Goal: Task Accomplishment & Management: Manage account settings

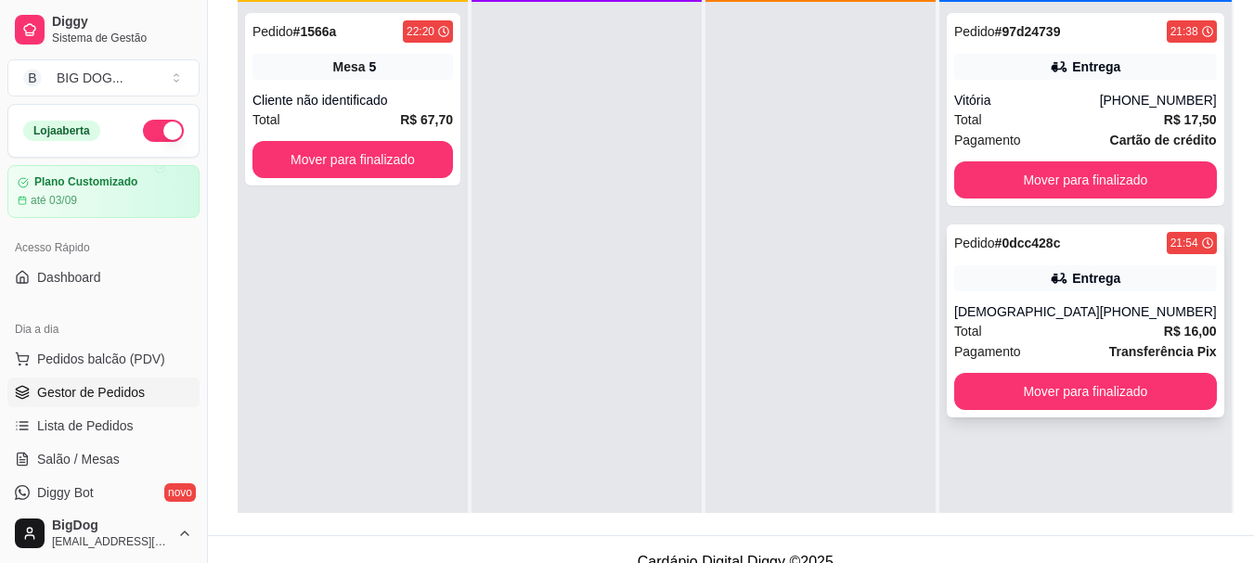
scroll to position [258, 0]
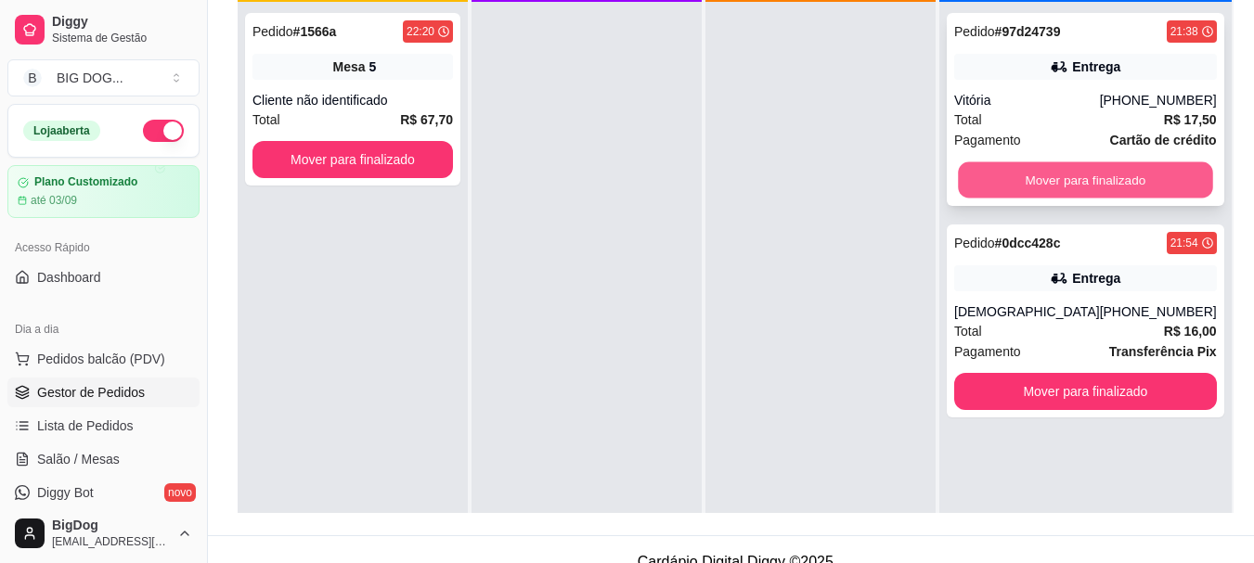
click at [1111, 188] on button "Mover para finalizado" at bounding box center [1085, 180] width 254 height 36
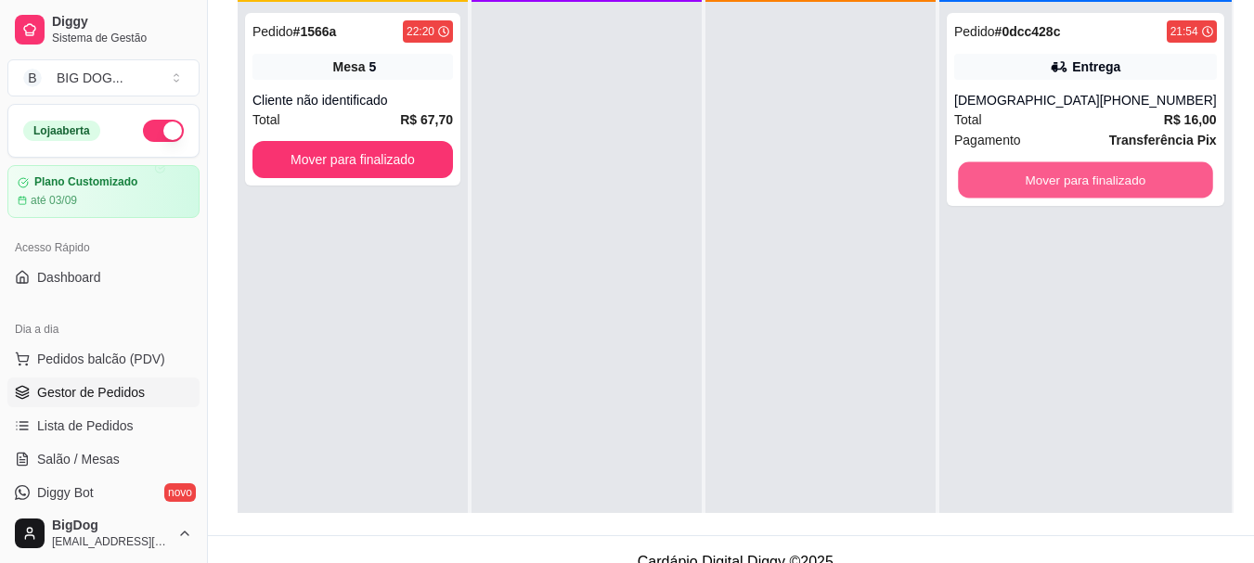
click at [1111, 188] on button "Mover para finalizado" at bounding box center [1085, 180] width 254 height 36
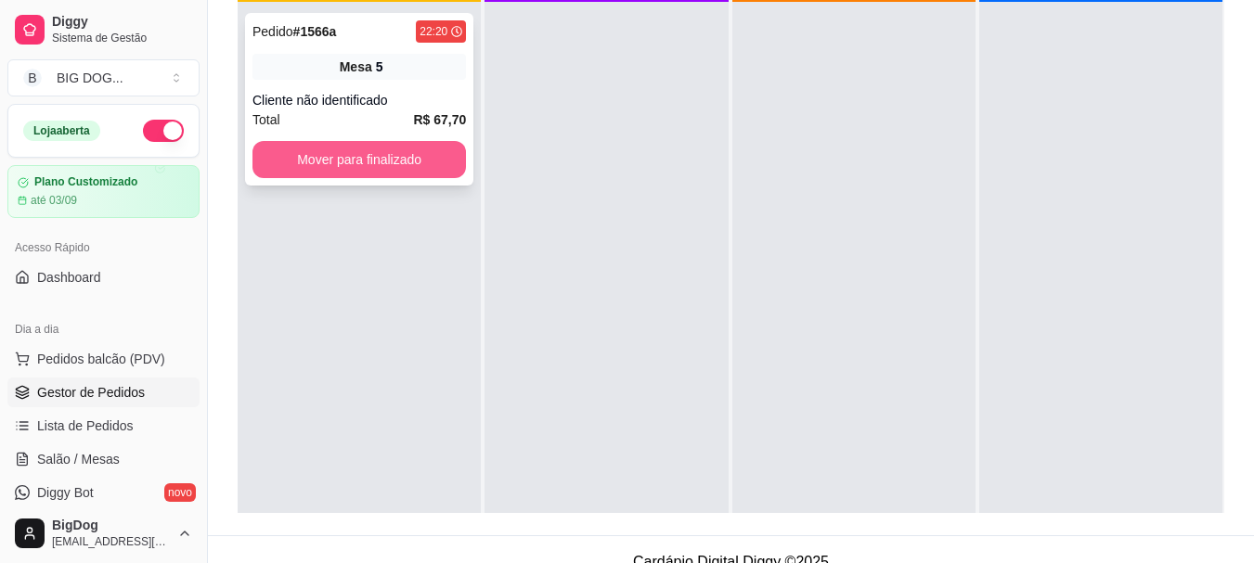
click at [355, 146] on button "Mover para finalizado" at bounding box center [358, 159] width 213 height 37
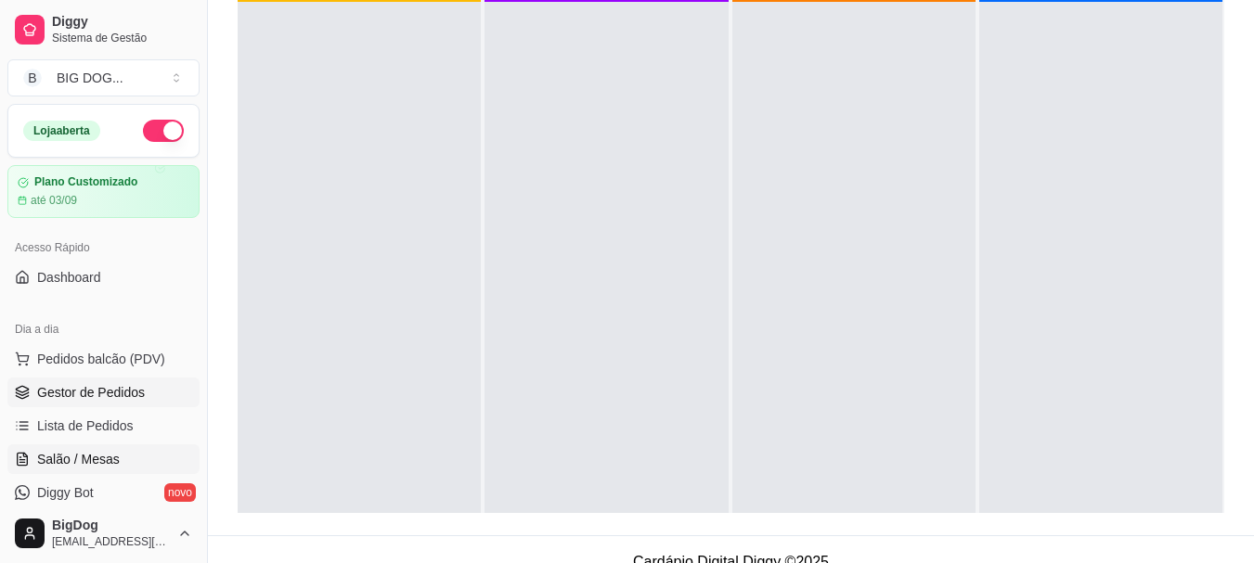
click at [80, 458] on span "Salão / Mesas" at bounding box center [78, 459] width 83 height 19
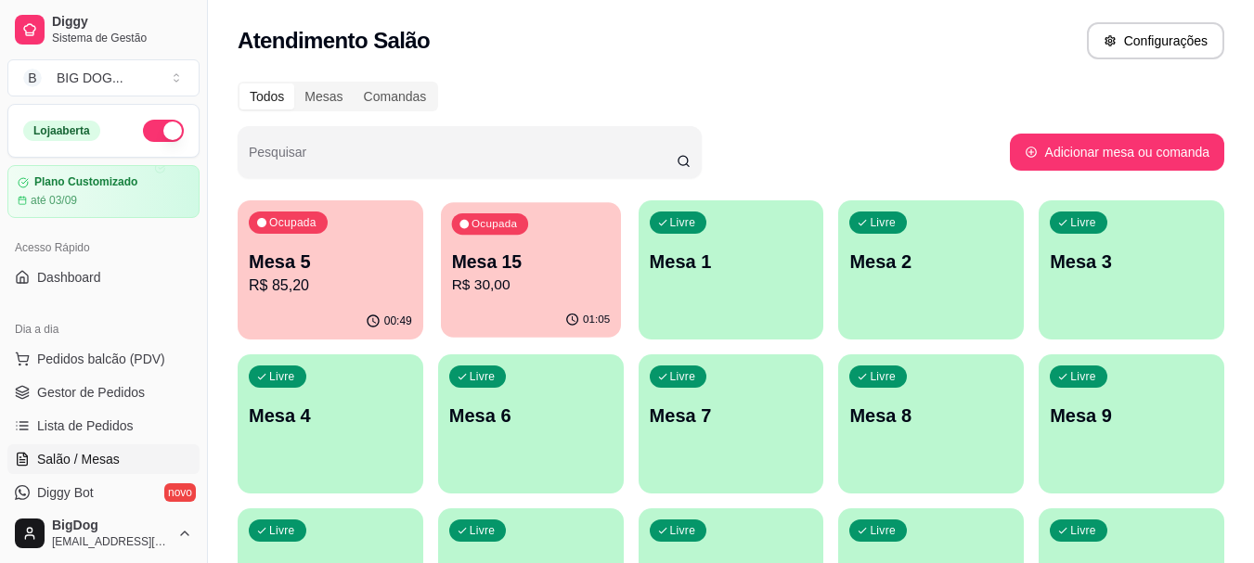
click at [517, 256] on p "Mesa 15" at bounding box center [530, 262] width 159 height 25
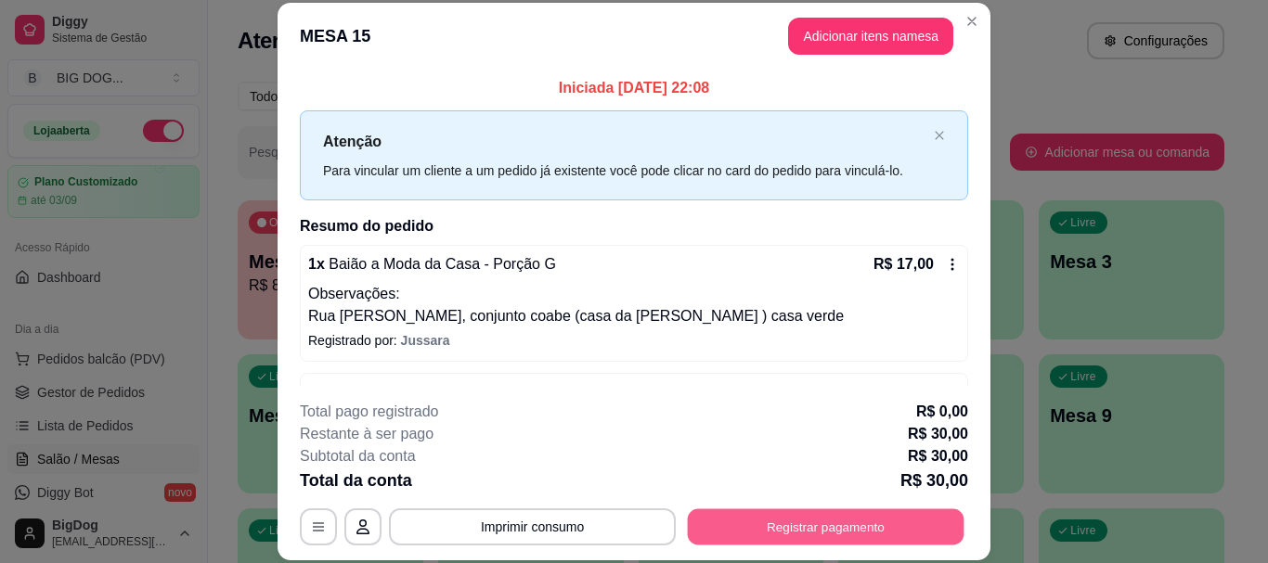
click at [790, 519] on button "Registrar pagamento" at bounding box center [826, 527] width 277 height 36
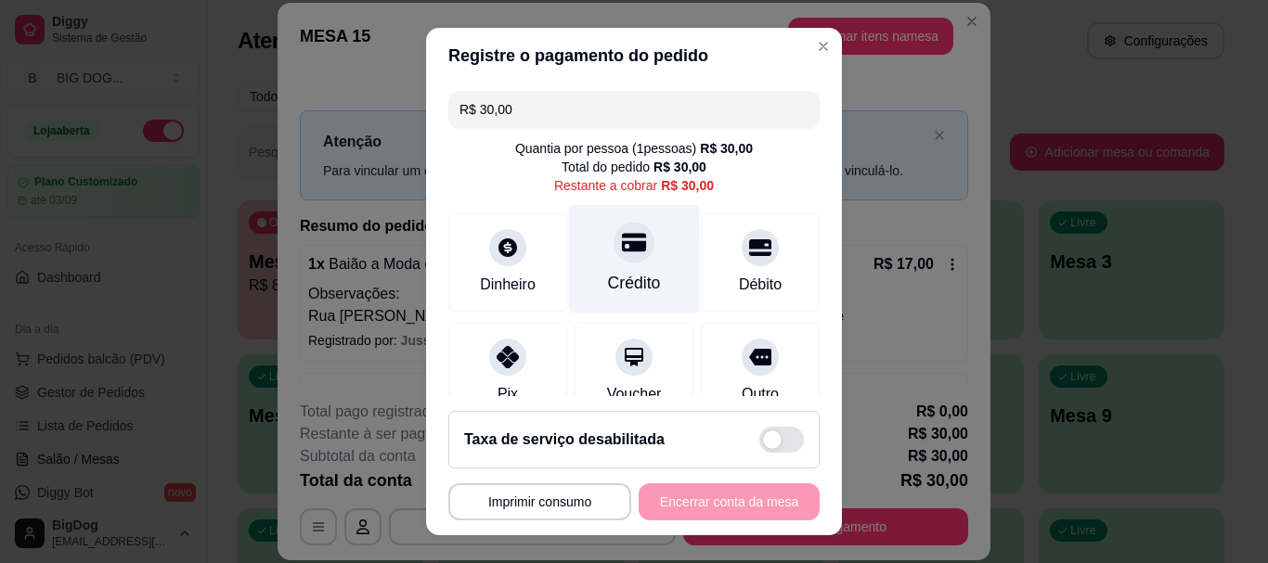
click at [622, 251] on icon at bounding box center [634, 243] width 24 height 19
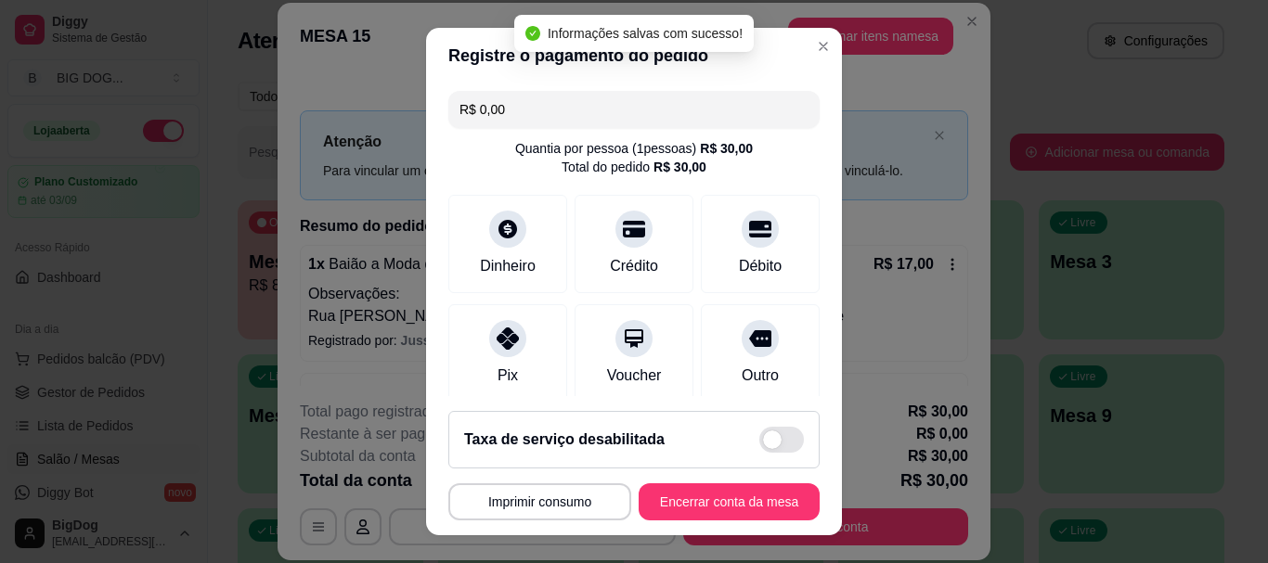
type input "R$ 0,00"
click at [677, 507] on button "Encerrar conta da mesa" at bounding box center [728, 501] width 175 height 36
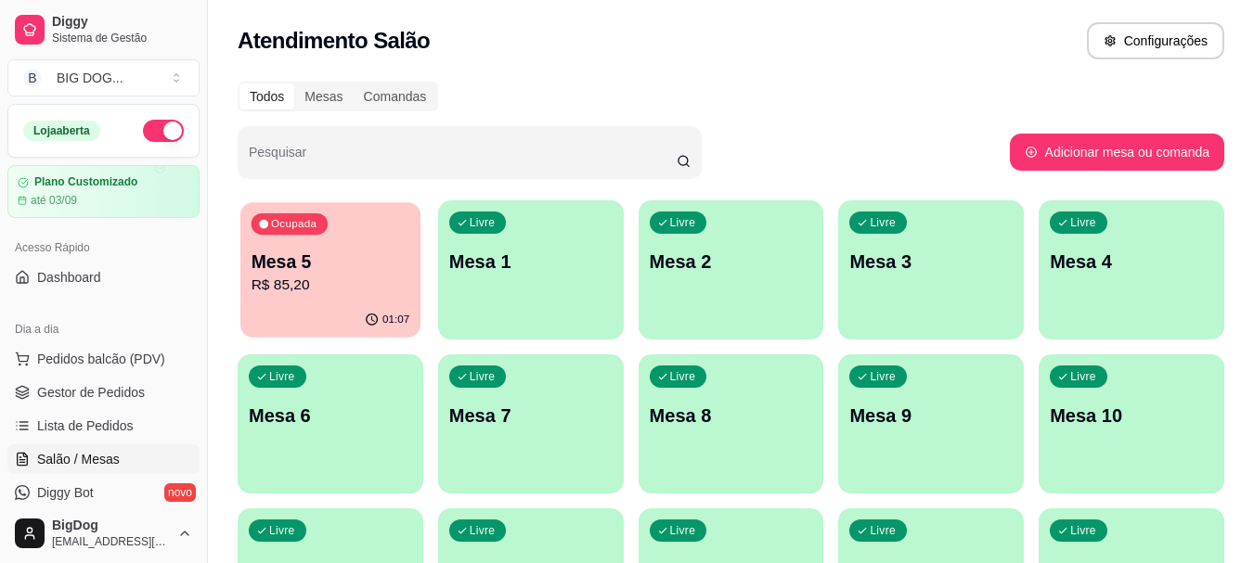
click at [328, 302] on div "Ocupada Mesa 5 R$ 85,20" at bounding box center [330, 252] width 180 height 100
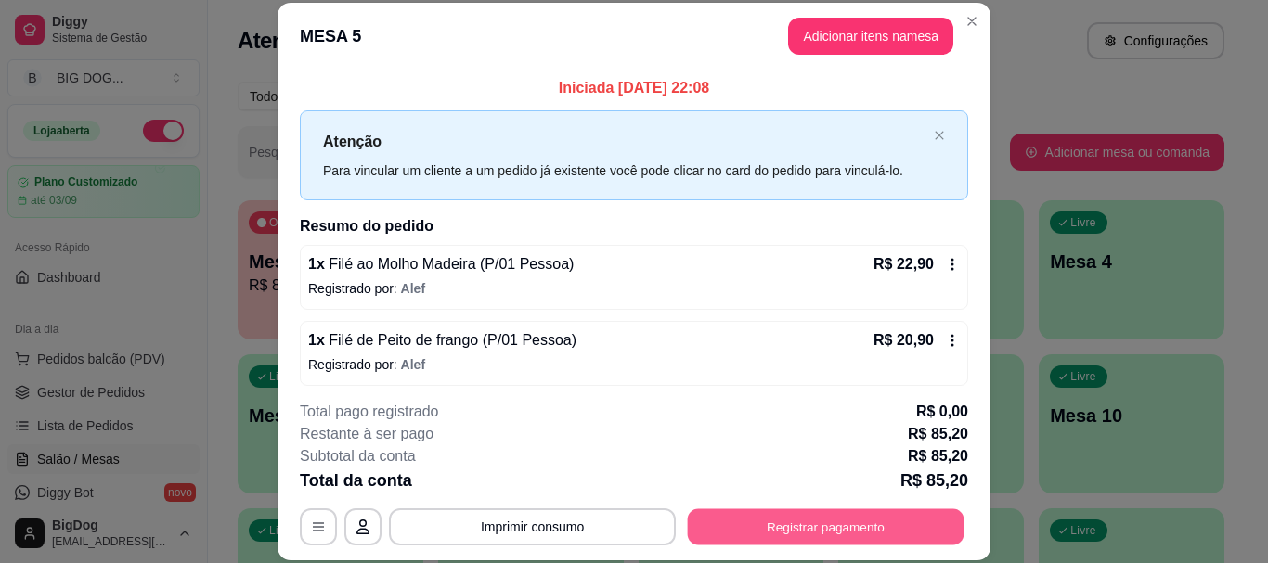
click at [722, 529] on button "Registrar pagamento" at bounding box center [826, 527] width 277 height 36
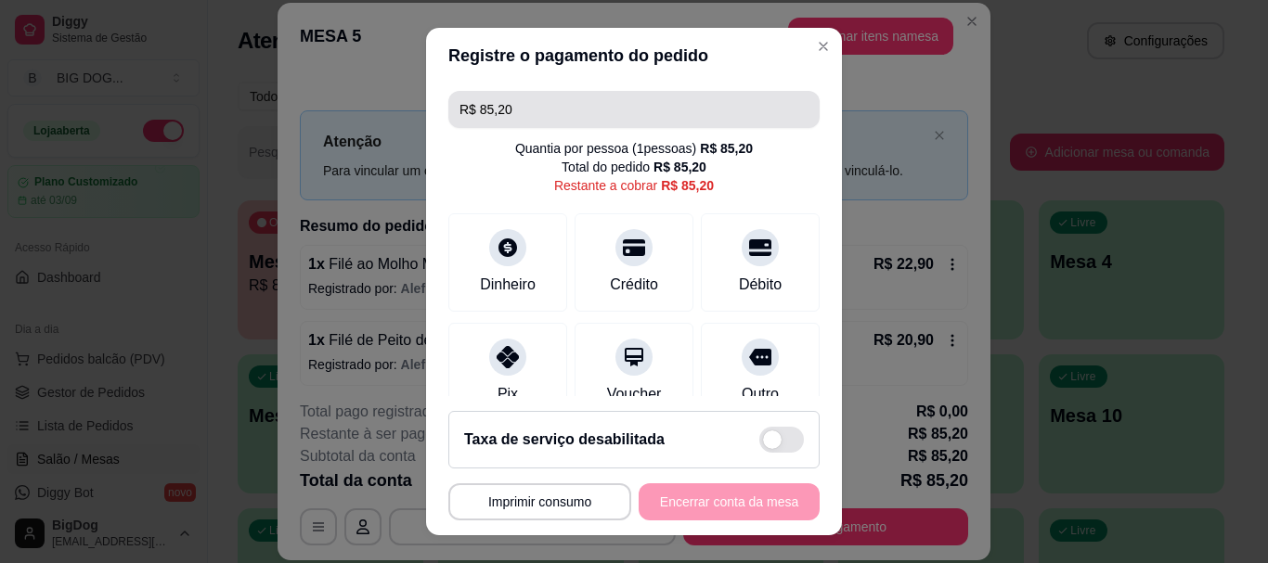
drag, startPoint x: 589, startPoint y: 111, endPoint x: 213, endPoint y: 157, distance: 378.6
click at [213, 157] on div "**********" at bounding box center [634, 281] width 1268 height 563
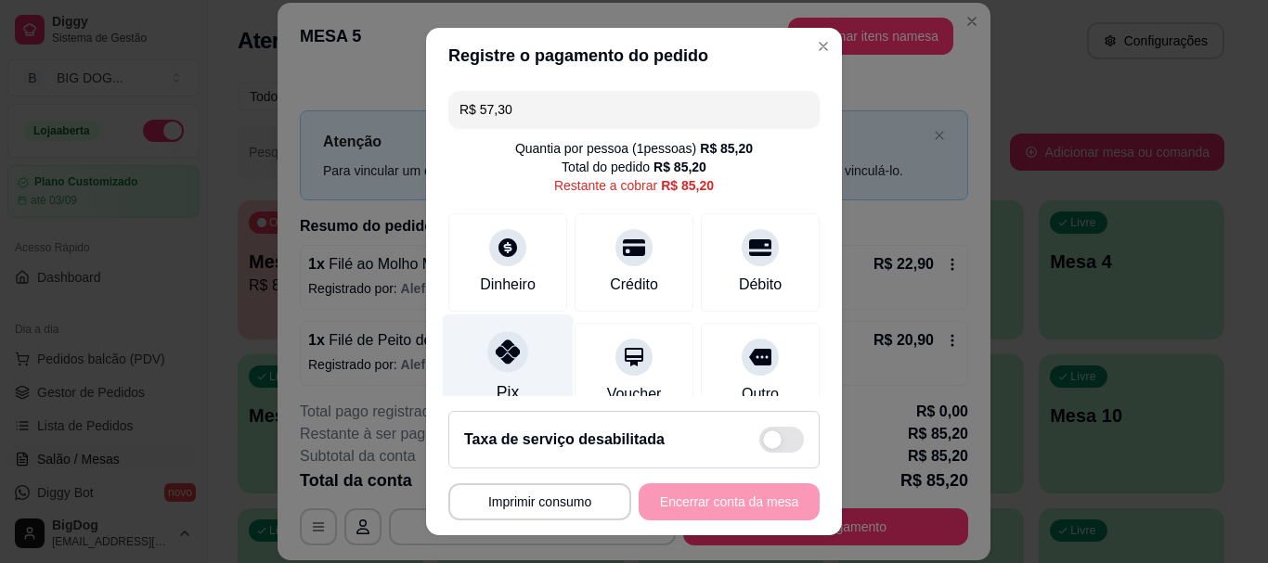
click at [513, 348] on div at bounding box center [507, 352] width 41 height 41
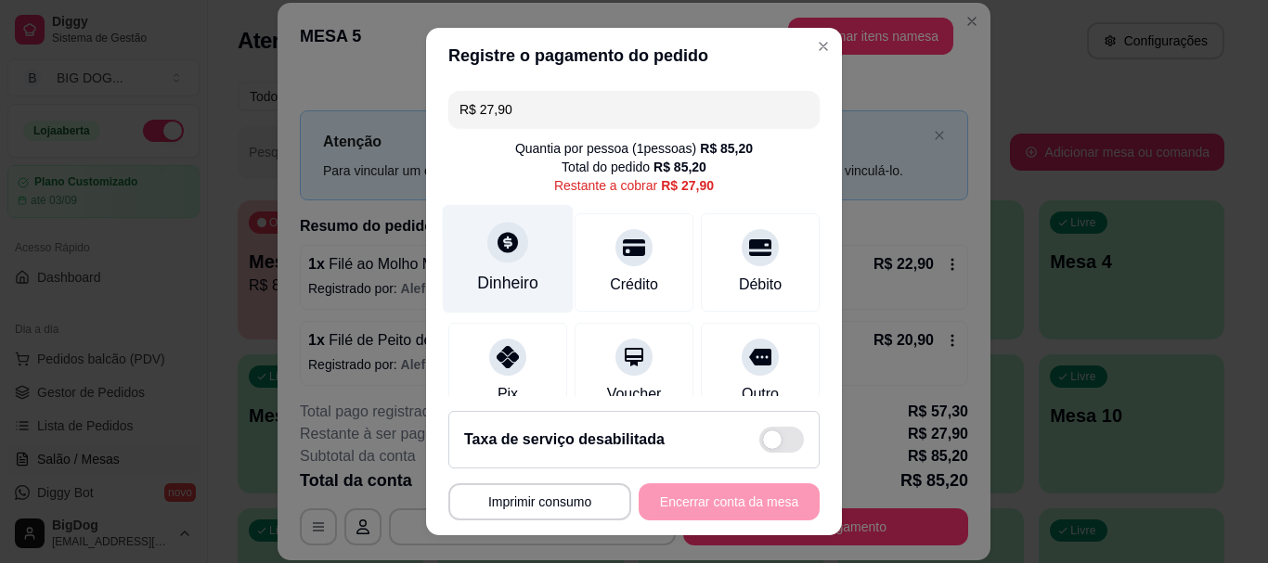
click at [496, 252] on icon at bounding box center [508, 243] width 24 height 24
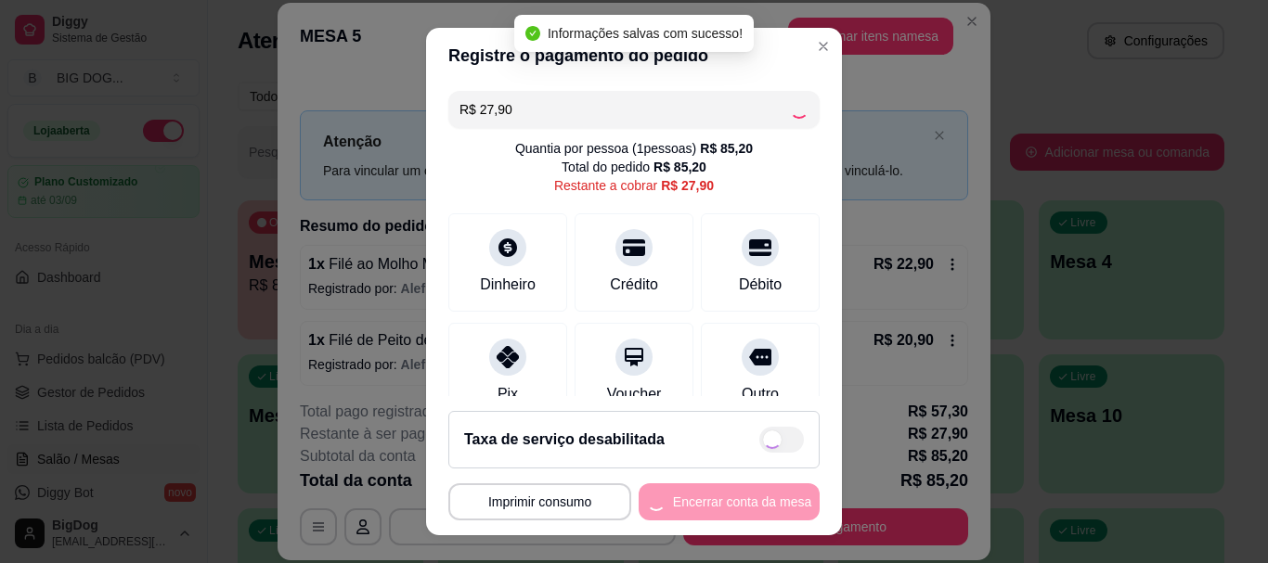
type input "R$ 0,00"
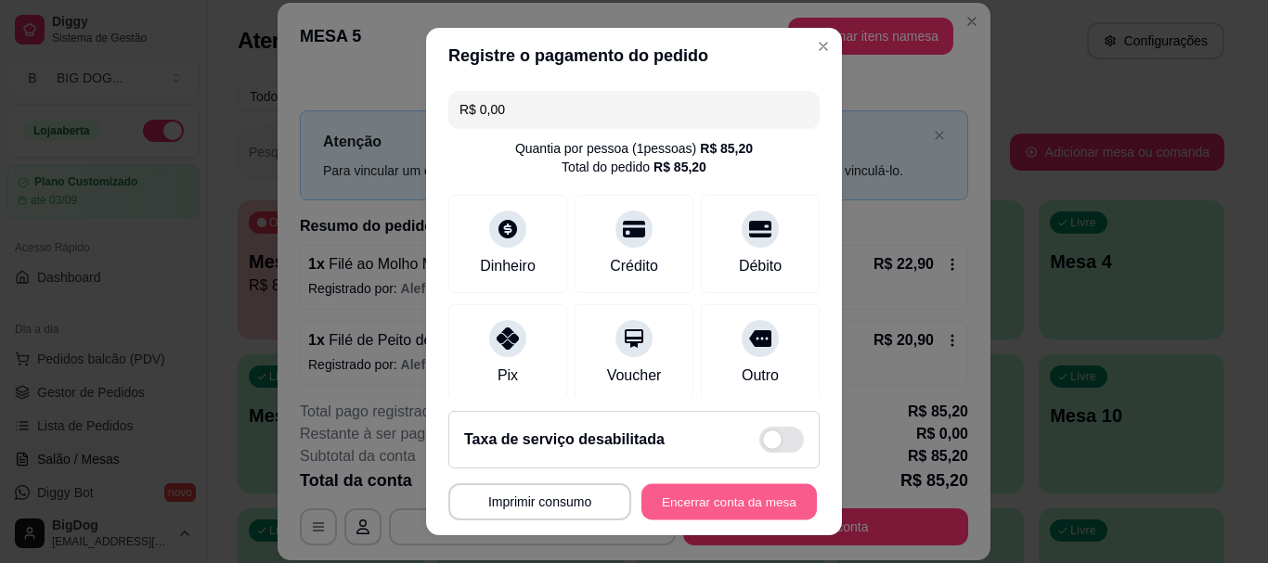
click at [703, 498] on button "Encerrar conta da mesa" at bounding box center [728, 501] width 175 height 36
